Goal: Navigation & Orientation: Find specific page/section

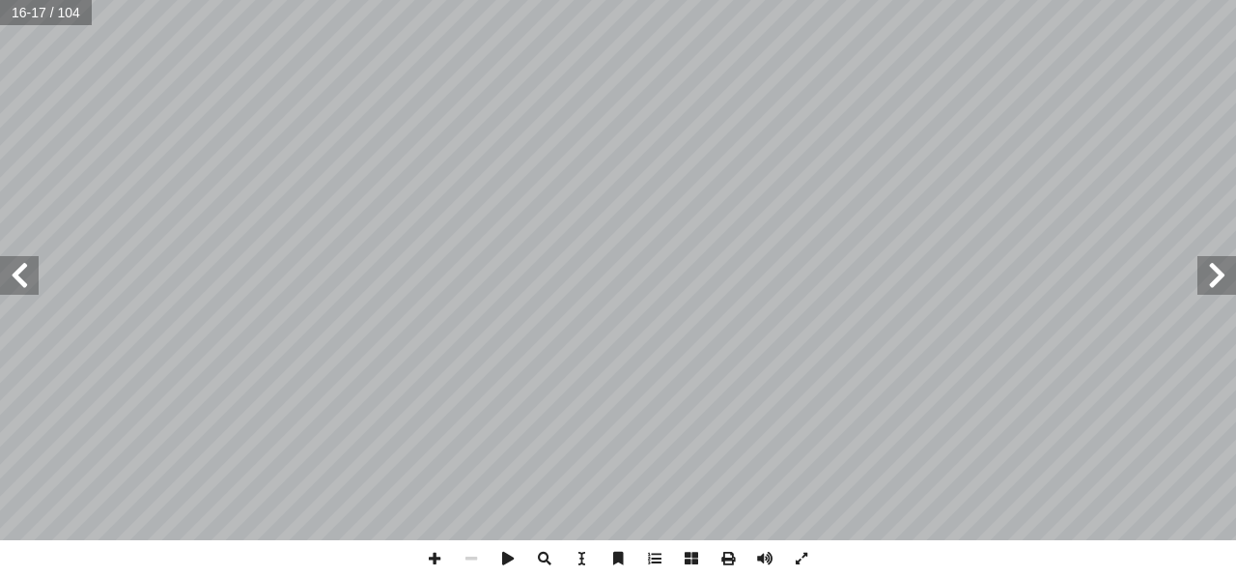
click at [31, 279] on span at bounding box center [19, 275] width 39 height 39
click at [13, 273] on span at bounding box center [19, 275] width 39 height 39
click at [468, 553] on span at bounding box center [471, 558] width 37 height 37
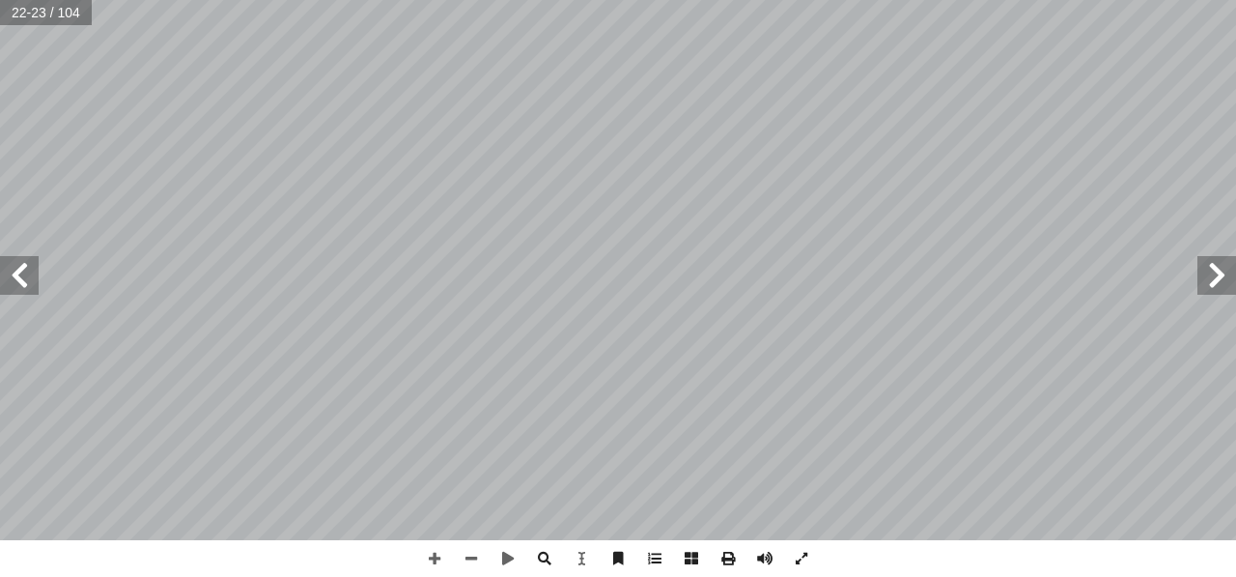
click at [2, 258] on span at bounding box center [19, 275] width 39 height 39
click at [1219, 287] on span at bounding box center [1217, 275] width 39 height 39
click at [473, 557] on span at bounding box center [471, 558] width 37 height 37
click at [1222, 264] on span at bounding box center [1217, 275] width 39 height 39
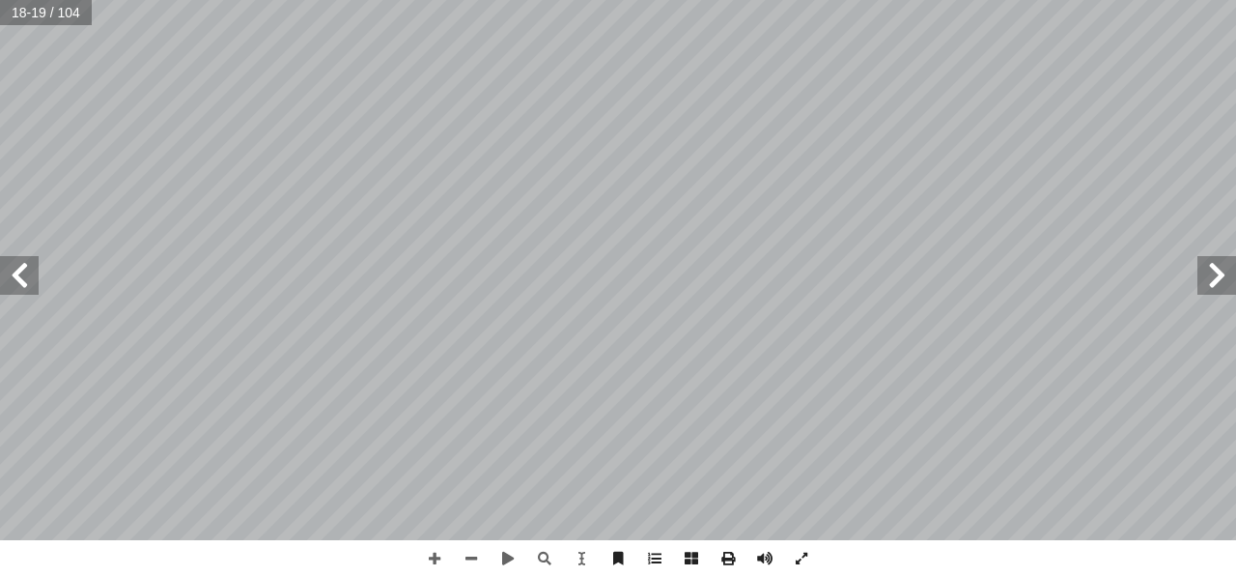
click at [23, 277] on span at bounding box center [19, 275] width 39 height 39
click at [1217, 279] on span at bounding box center [1217, 275] width 39 height 39
